Goal: Transaction & Acquisition: Subscribe to service/newsletter

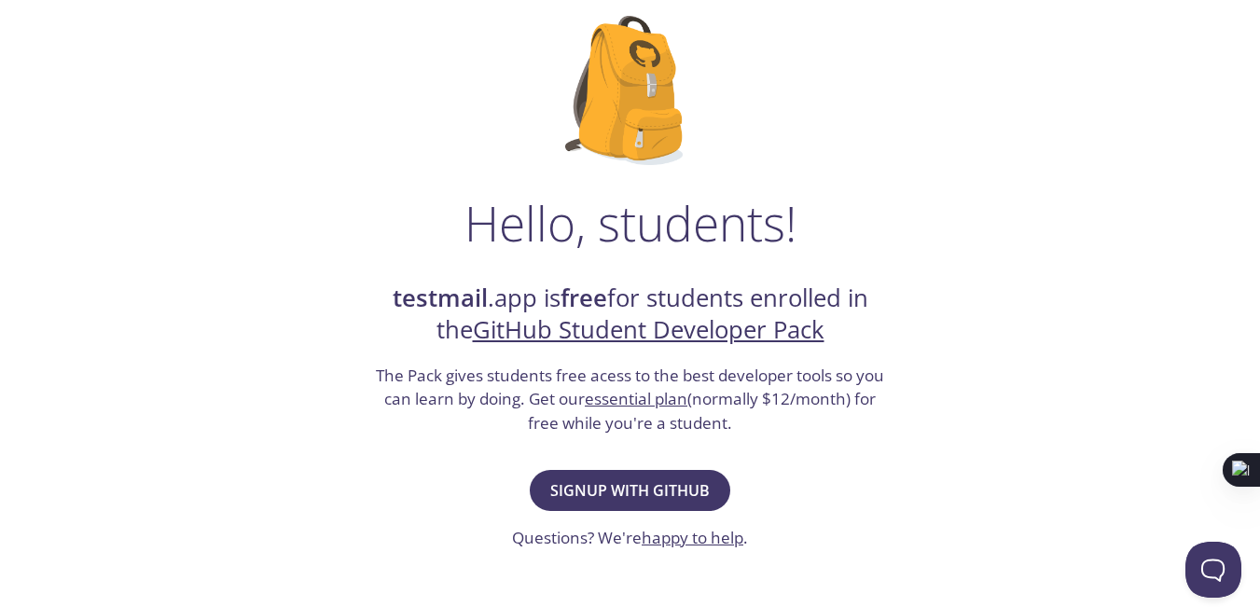
scroll to position [280, 0]
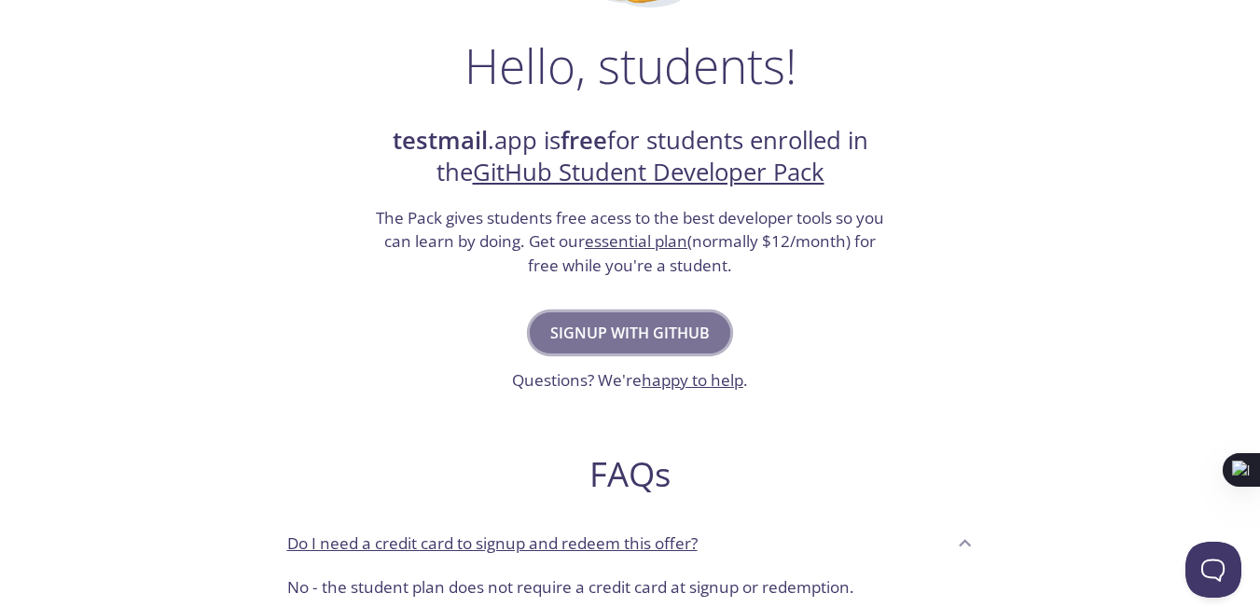
click at [622, 325] on span "Signup with GitHub" at bounding box center [630, 333] width 160 height 26
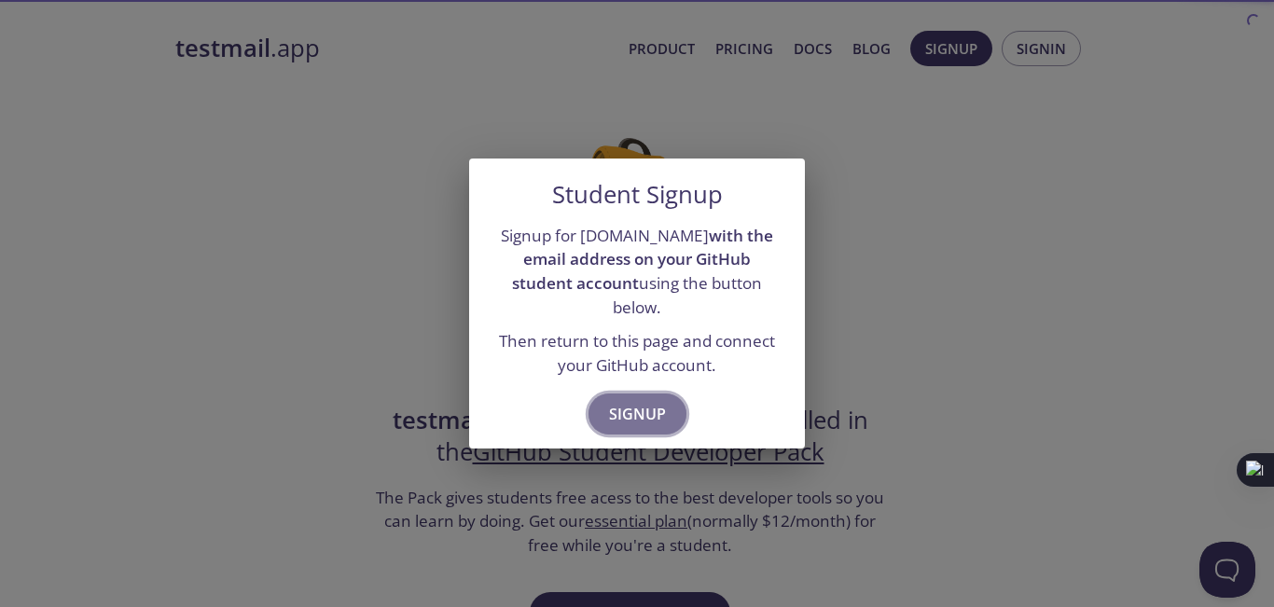
click at [631, 401] on span "Signup" at bounding box center [637, 414] width 57 height 26
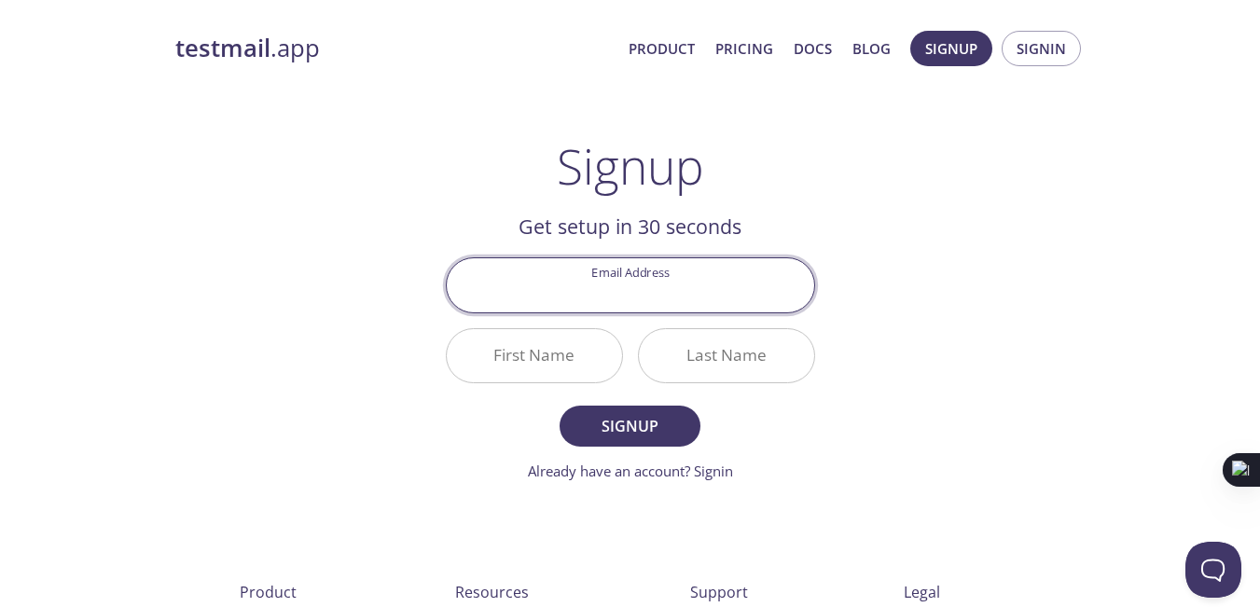
click at [631, 271] on input "Email Address" at bounding box center [631, 284] width 368 height 53
click at [953, 271] on div "testmail .app Product Pricing Docs Blog Signup Signin Signup Get setup in 30 se…" at bounding box center [630, 447] width 955 height 856
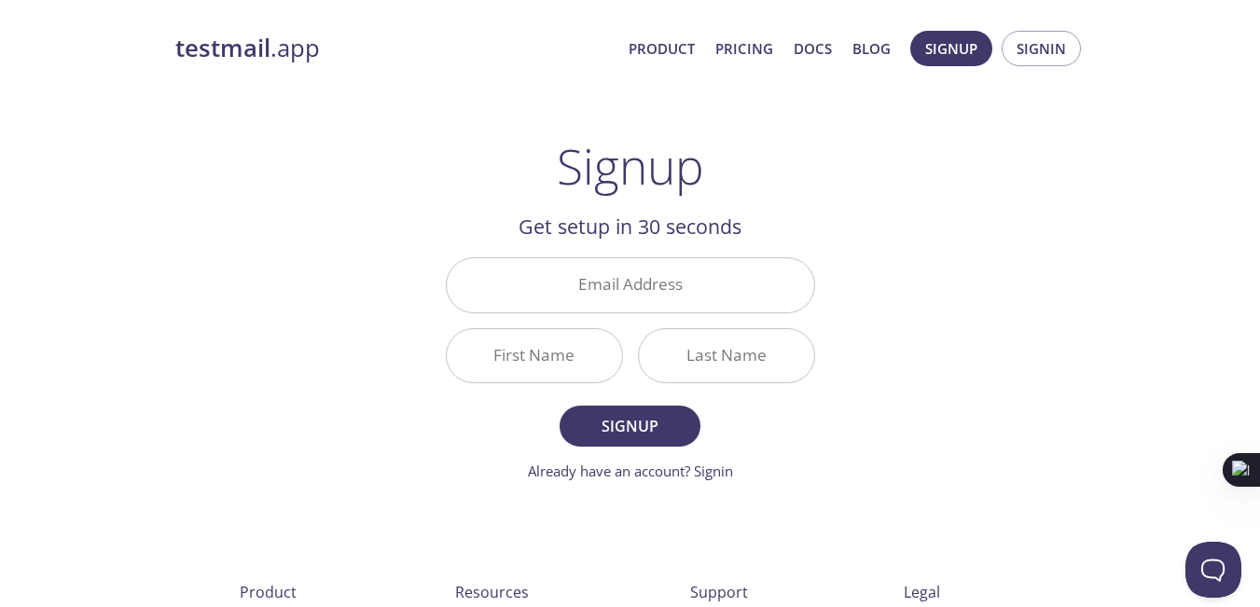
click at [733, 293] on input "Email Address" at bounding box center [631, 284] width 368 height 53
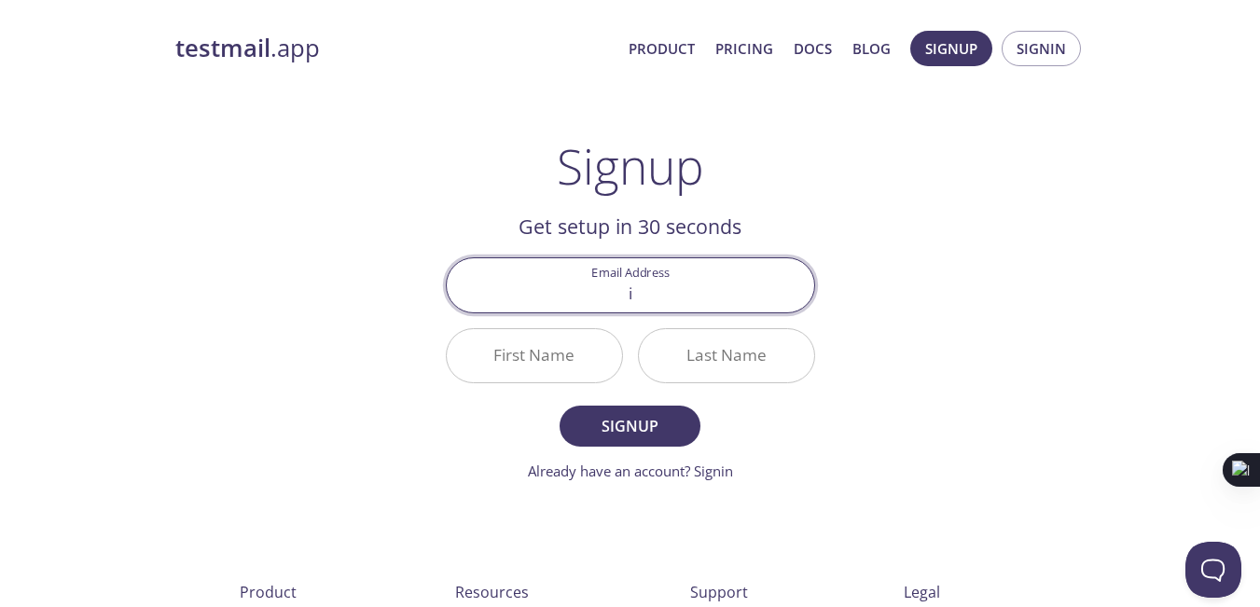
type input "idatatechsolutions@gmail.com"
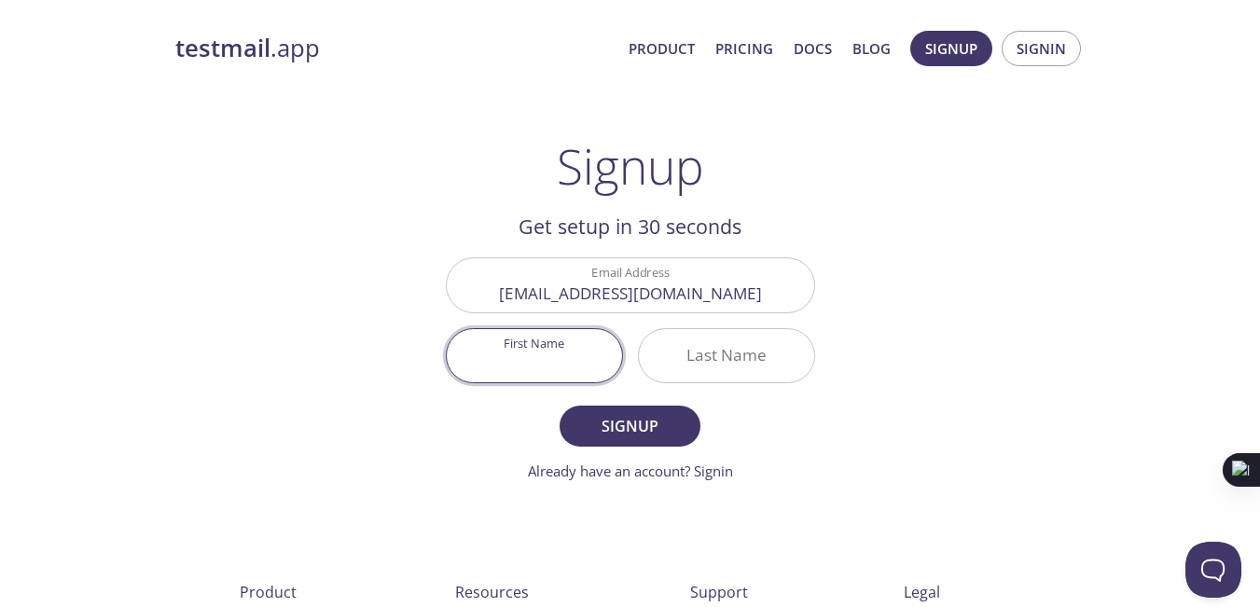
click at [507, 363] on input "First Name" at bounding box center [534, 355] width 175 height 53
type input "ABhay"
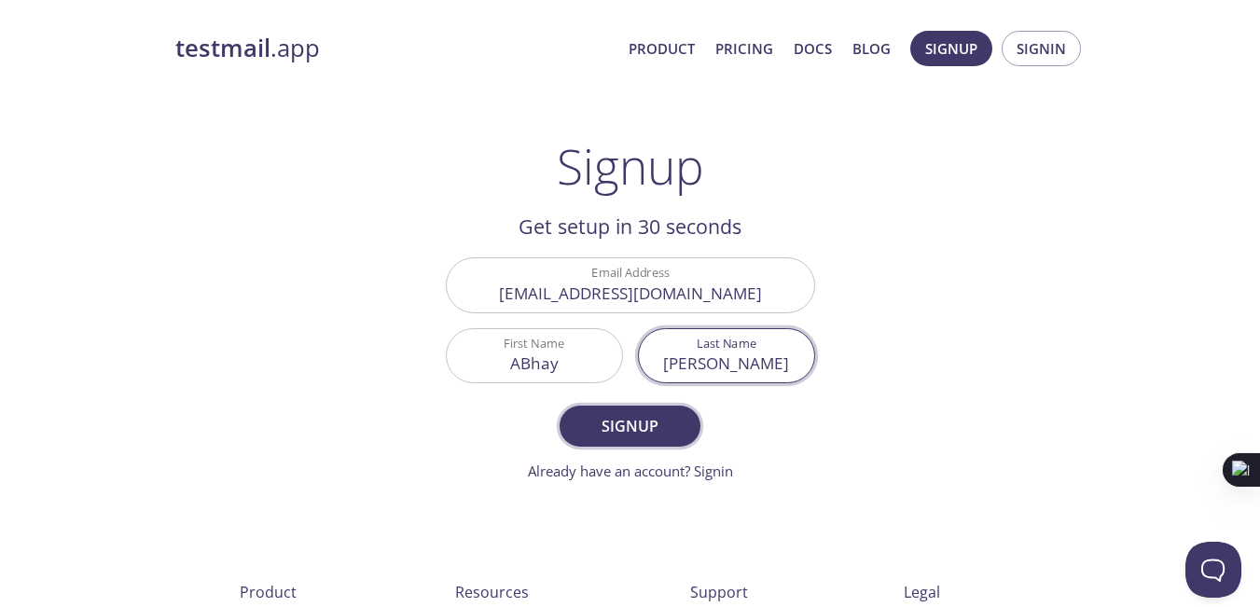
type input "Jangid"
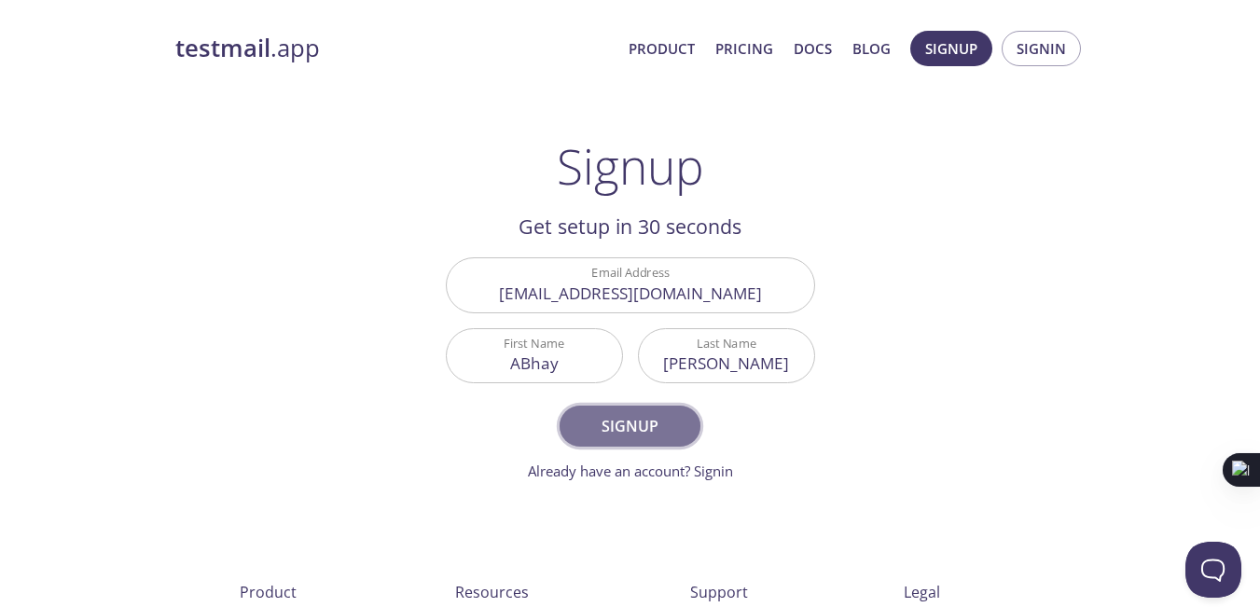
click at [623, 447] on button "Signup" at bounding box center [630, 426] width 140 height 41
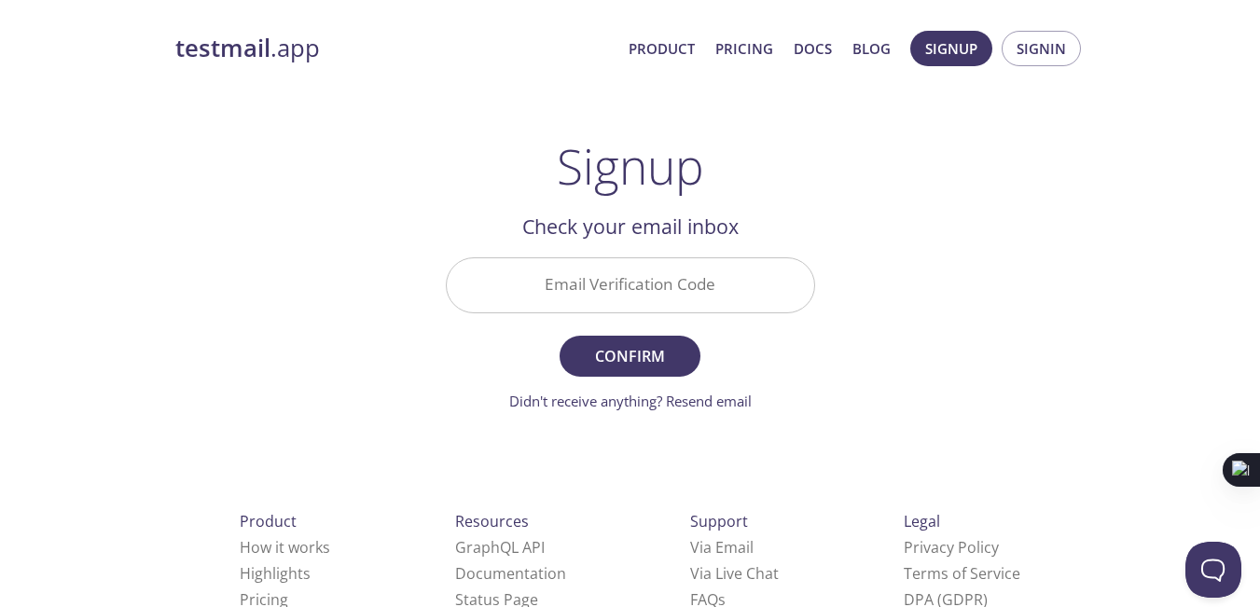
click at [598, 288] on input "Email Verification Code" at bounding box center [631, 284] width 368 height 53
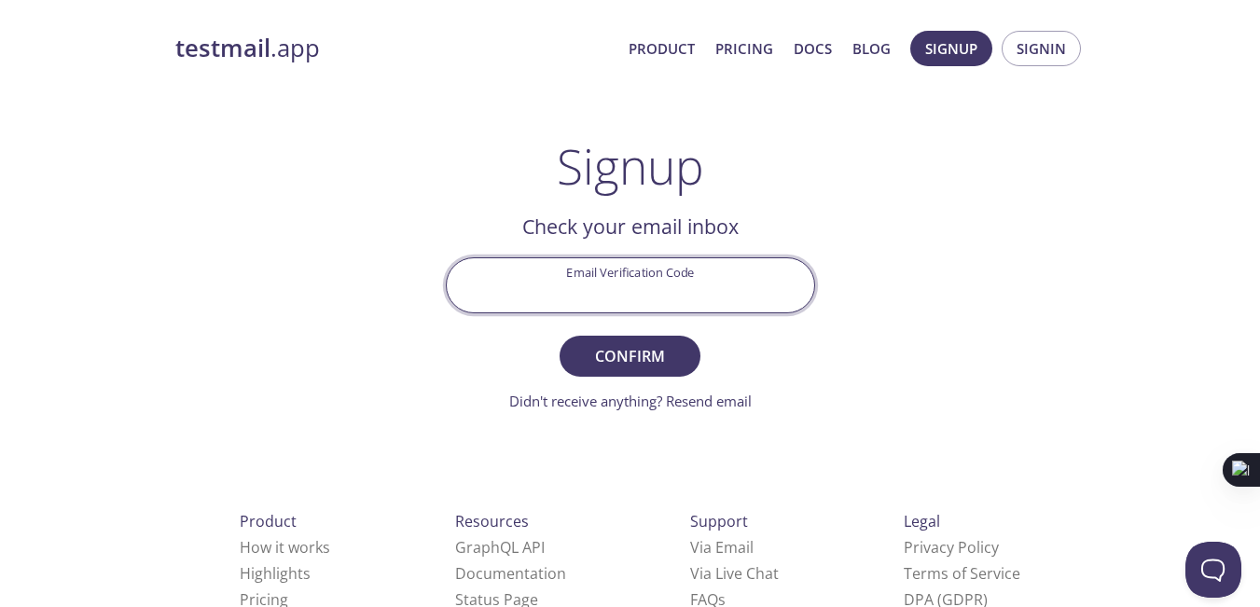
paste input "DQNDLU6"
type input "DQNDLU6"
click at [636, 355] on span "Confirm" at bounding box center [629, 356] width 99 height 26
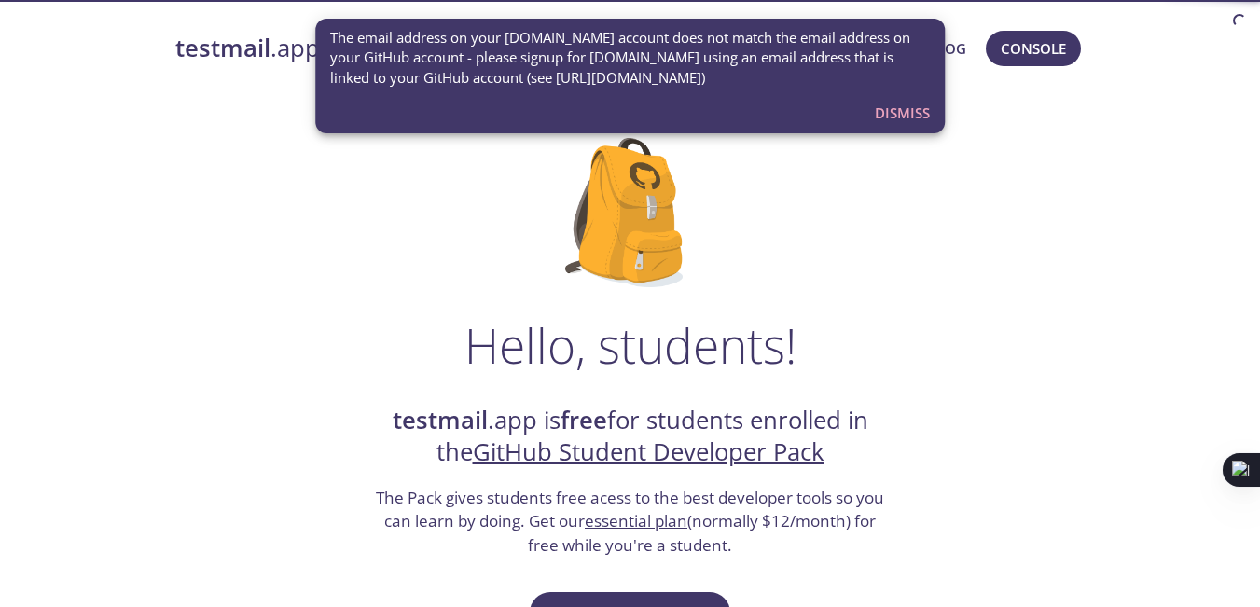
click at [887, 112] on span "Dismiss" at bounding box center [902, 113] width 55 height 24
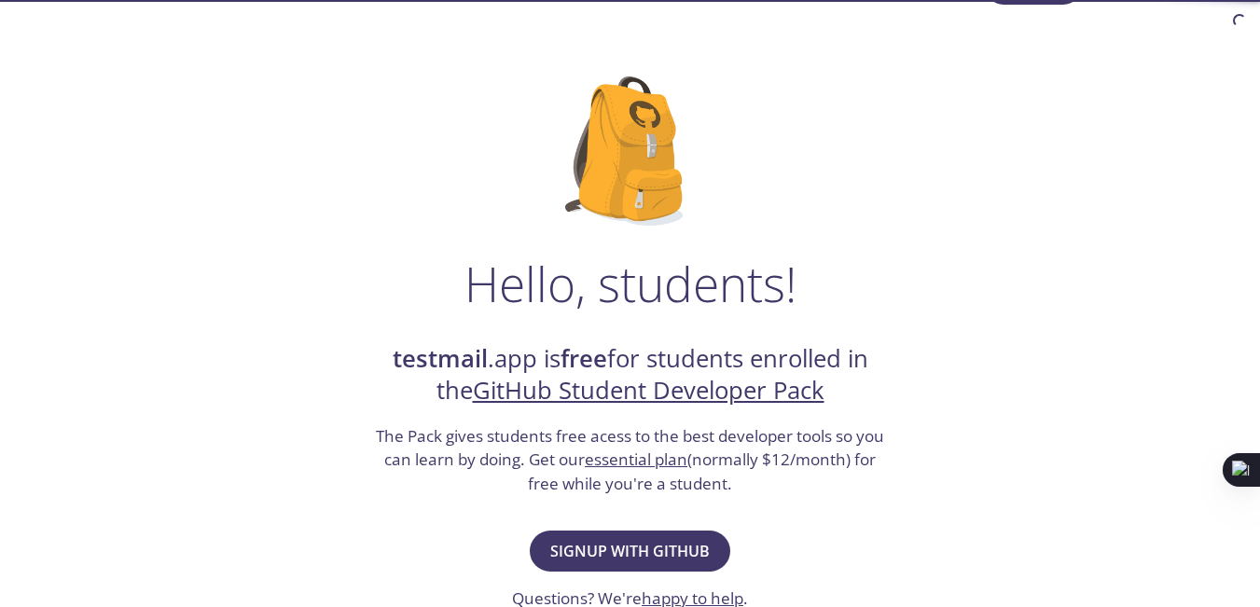
scroll to position [187, 0]
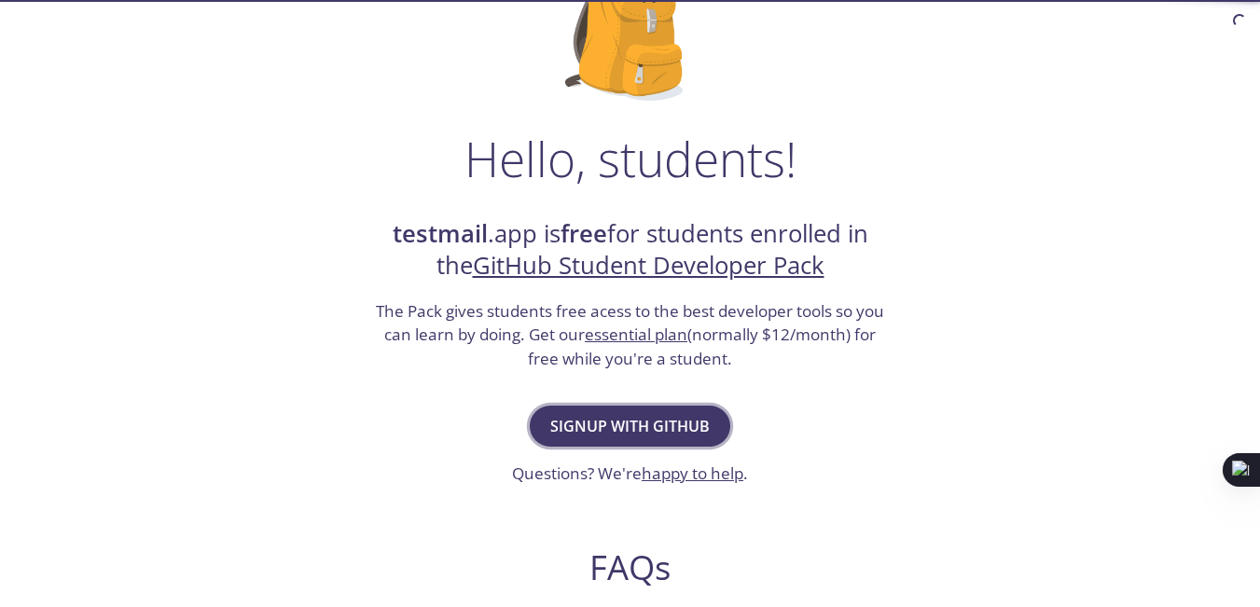
click at [622, 424] on span "Signup with GitHub" at bounding box center [630, 426] width 160 height 26
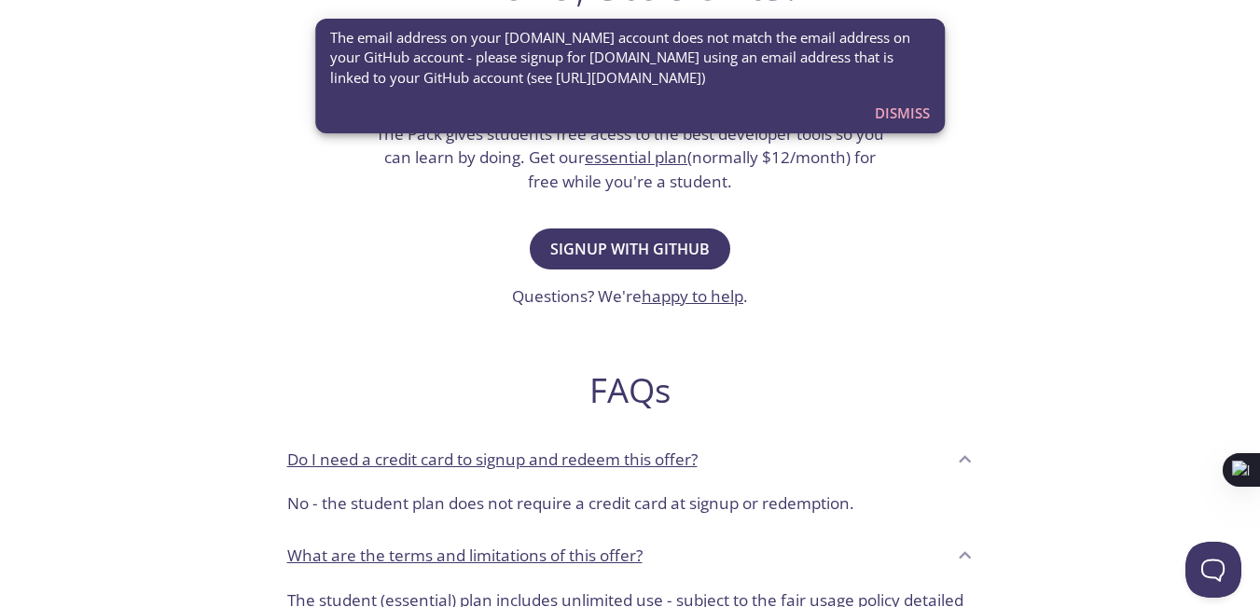
scroll to position [373, 0]
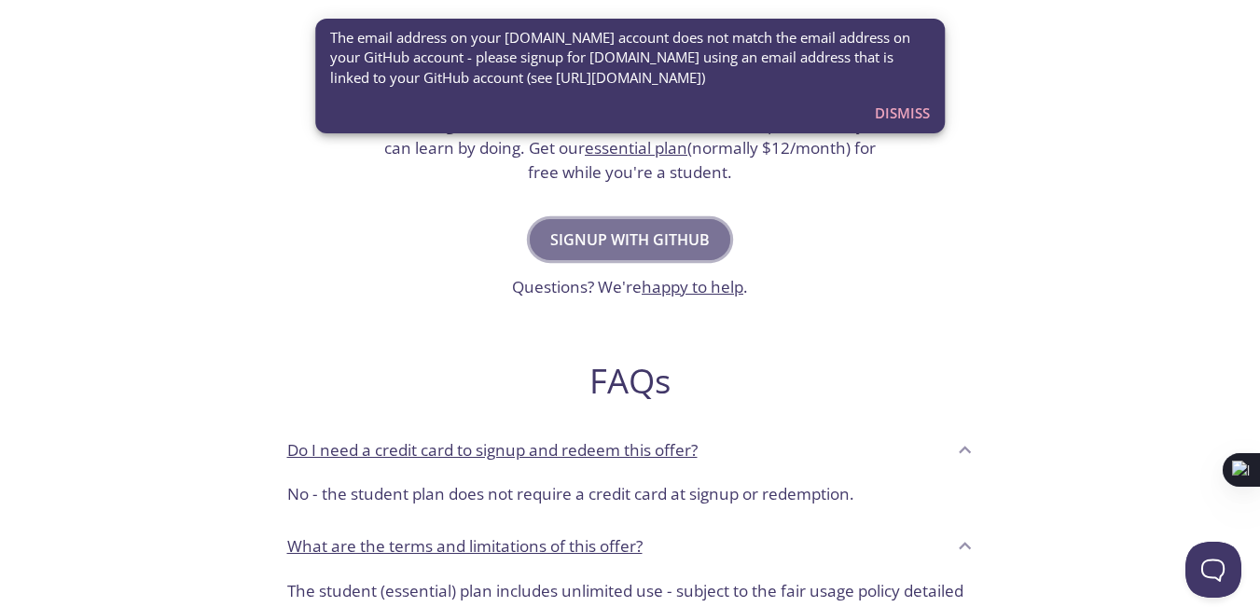
click at [610, 252] on span "Signup with GitHub" at bounding box center [630, 240] width 160 height 26
